Goal: Information Seeking & Learning: Learn about a topic

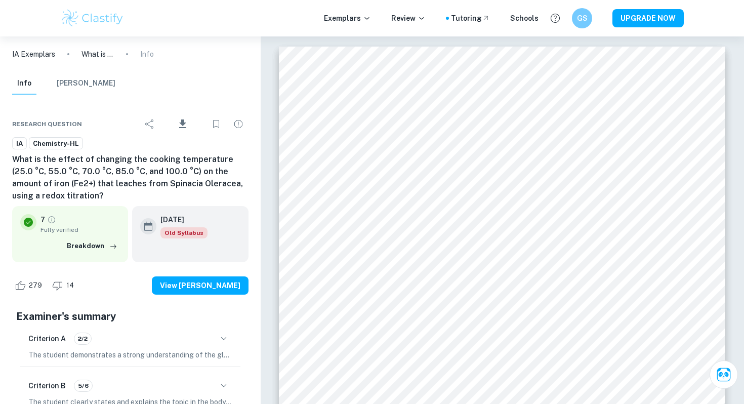
scroll to position [3692, 0]
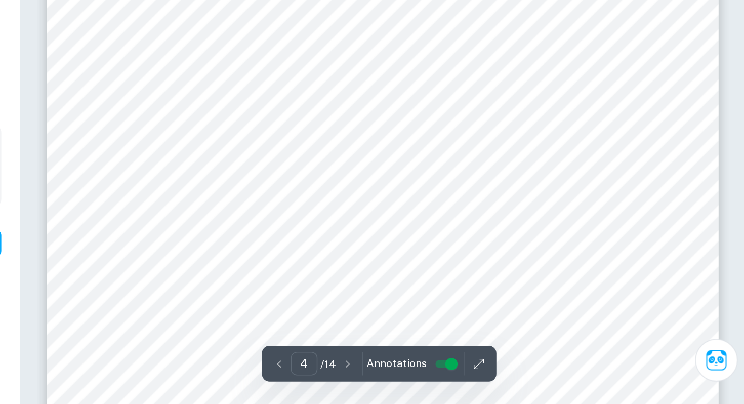
scroll to position [2227, 0]
